Goal: Task Accomplishment & Management: Use online tool/utility

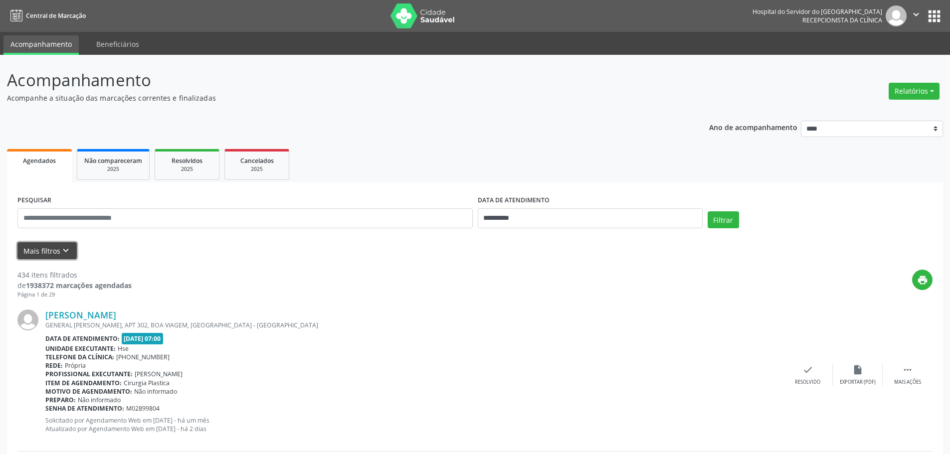
click at [66, 247] on icon "keyboard_arrow_down" at bounding box center [65, 250] width 11 height 11
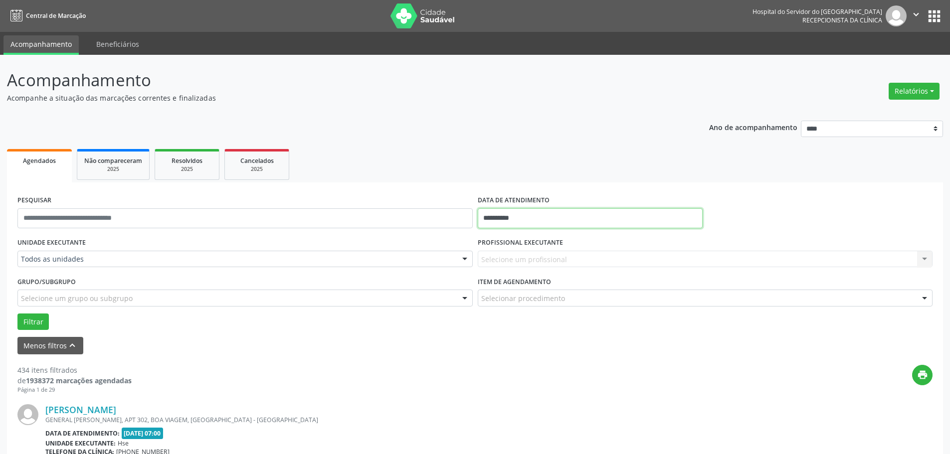
click at [508, 213] on input "**********" at bounding box center [590, 218] width 225 height 20
click at [572, 286] on span "9" at bounding box center [575, 290] width 19 height 19
type input "**********"
click at [29, 325] on button "Filtrar" at bounding box center [32, 322] width 31 height 17
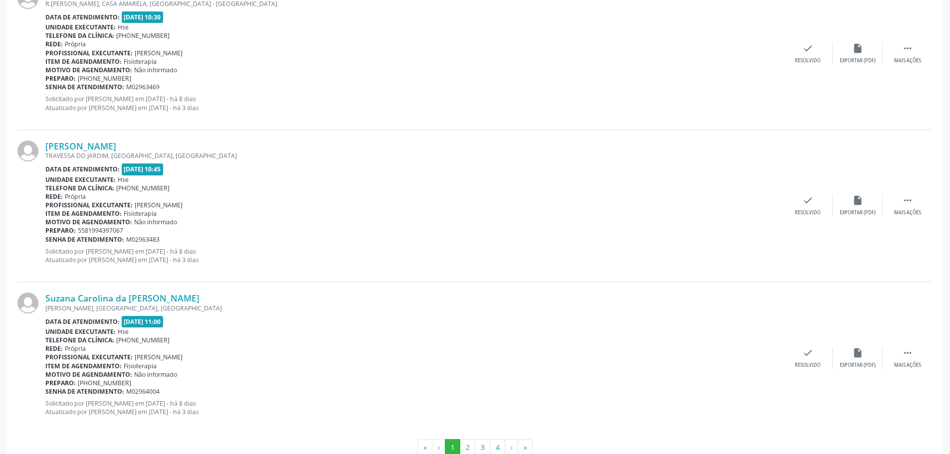
scroll to position [2270, 0]
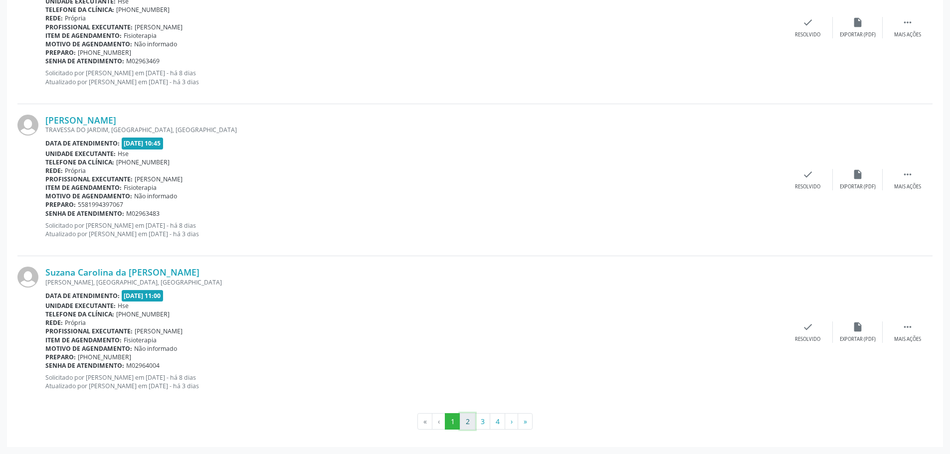
click at [471, 419] on button "2" at bounding box center [467, 421] width 15 height 17
click at [481, 424] on button "3" at bounding box center [482, 421] width 15 height 17
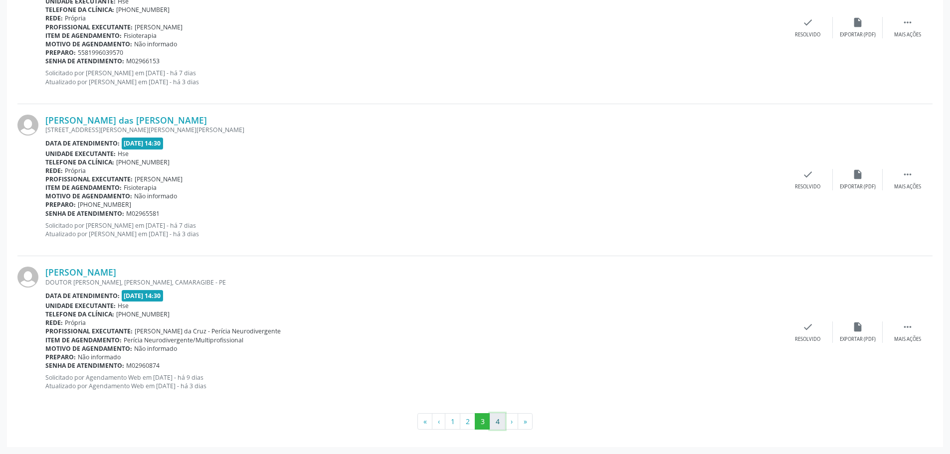
click at [492, 422] on button "4" at bounding box center [497, 421] width 15 height 17
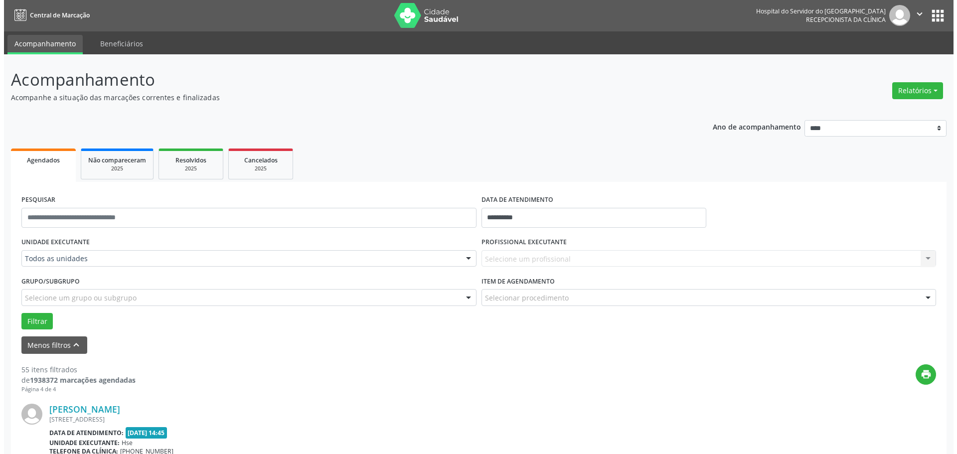
scroll to position [0, 0]
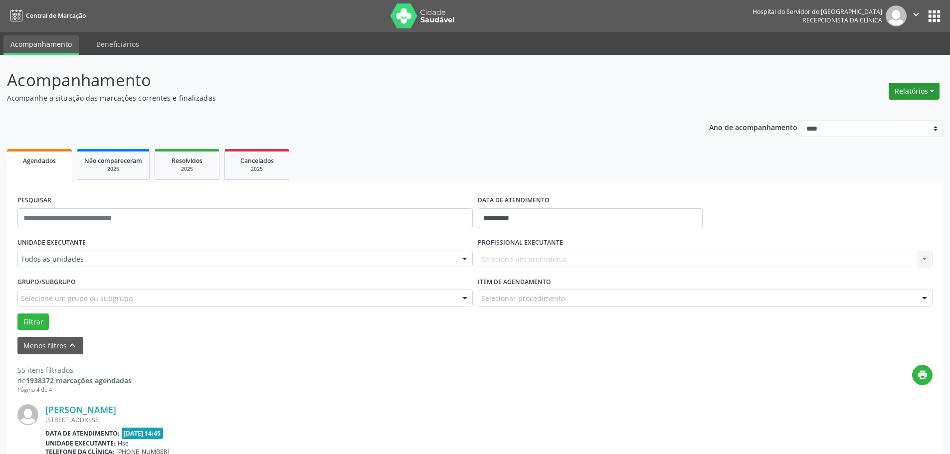
click at [904, 90] on button "Relatórios" at bounding box center [914, 91] width 51 height 17
click at [883, 112] on link "Agendamentos" at bounding box center [886, 113] width 107 height 14
select select "*"
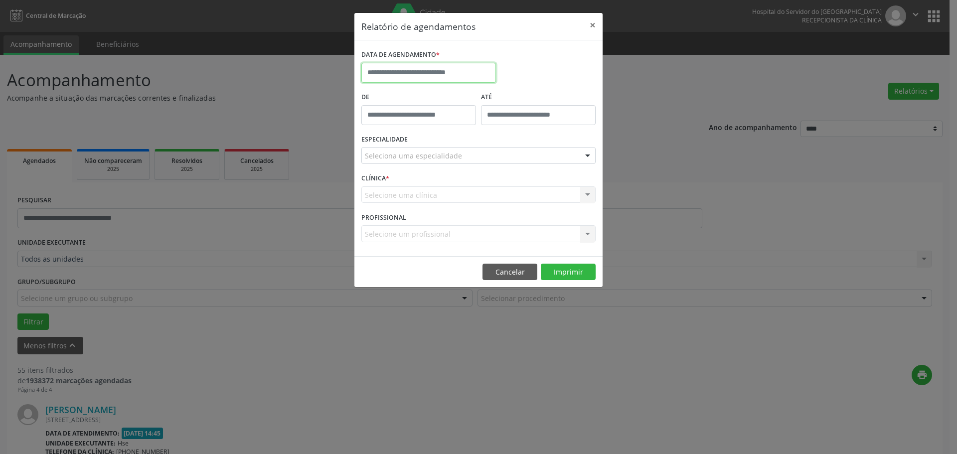
click at [449, 74] on input "text" at bounding box center [429, 73] width 135 height 20
click at [458, 144] on span "9" at bounding box center [459, 144] width 19 height 19
type input "**********"
click at [459, 161] on div "Seleciona uma especialidade" at bounding box center [479, 155] width 234 height 17
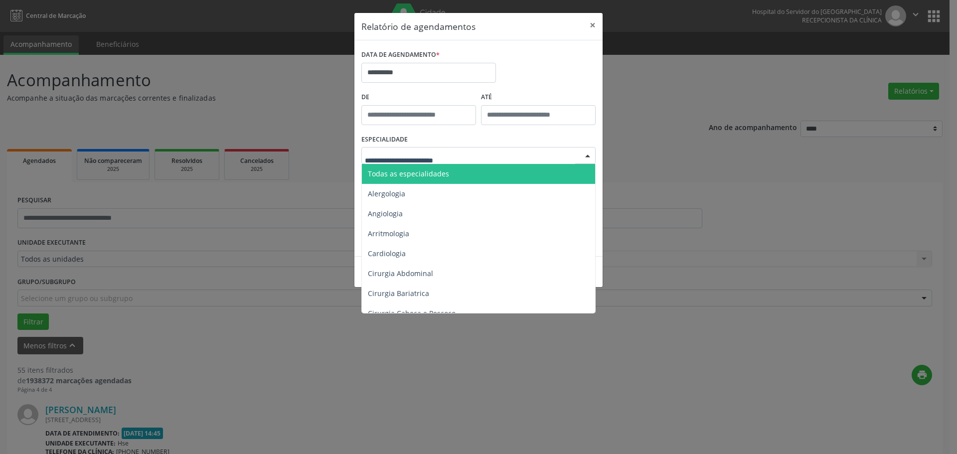
click at [451, 171] on span "Todas as especialidades" at bounding box center [479, 174] width 235 height 20
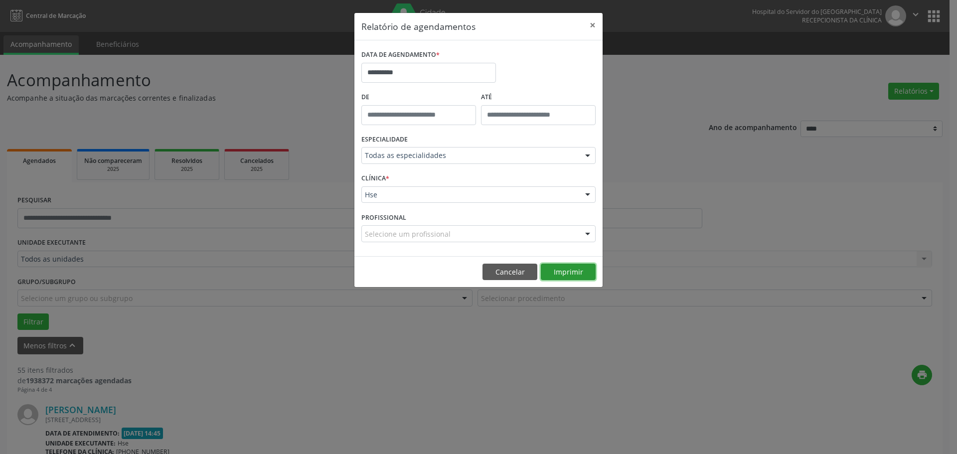
click at [561, 268] on button "Imprimir" at bounding box center [568, 272] width 55 height 17
